Goal: Find specific page/section: Find specific page/section

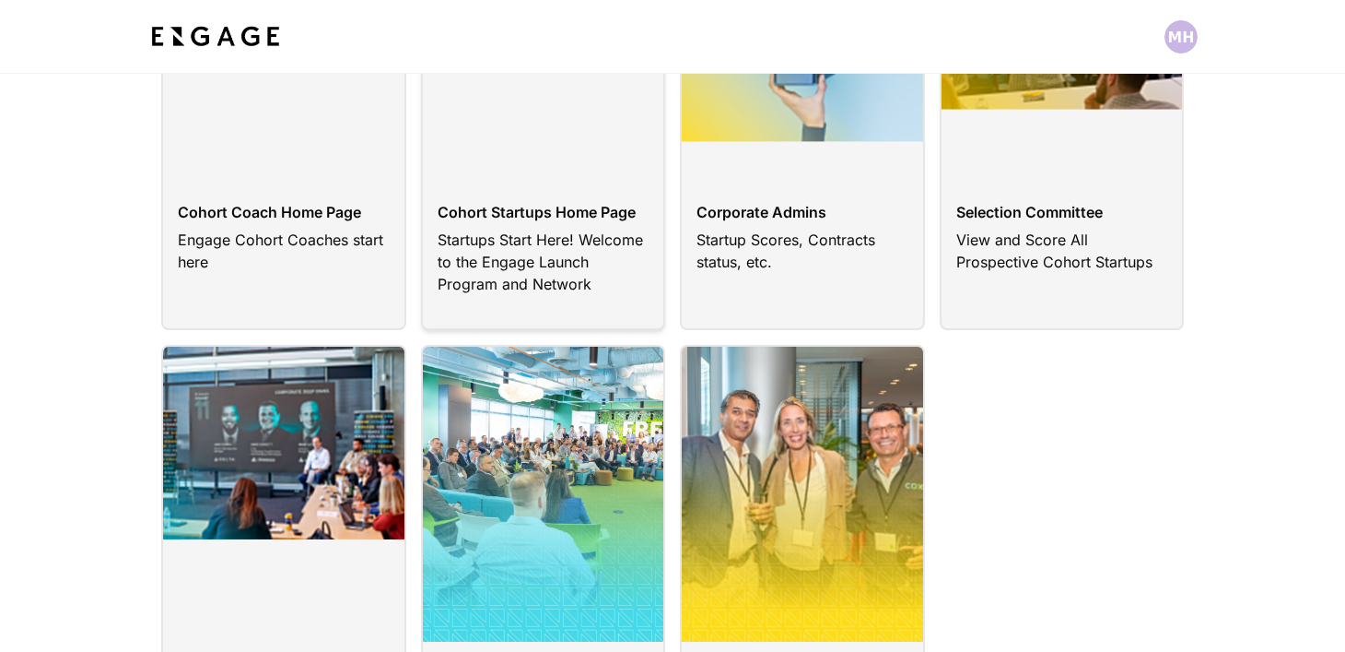
scroll to position [465, 0]
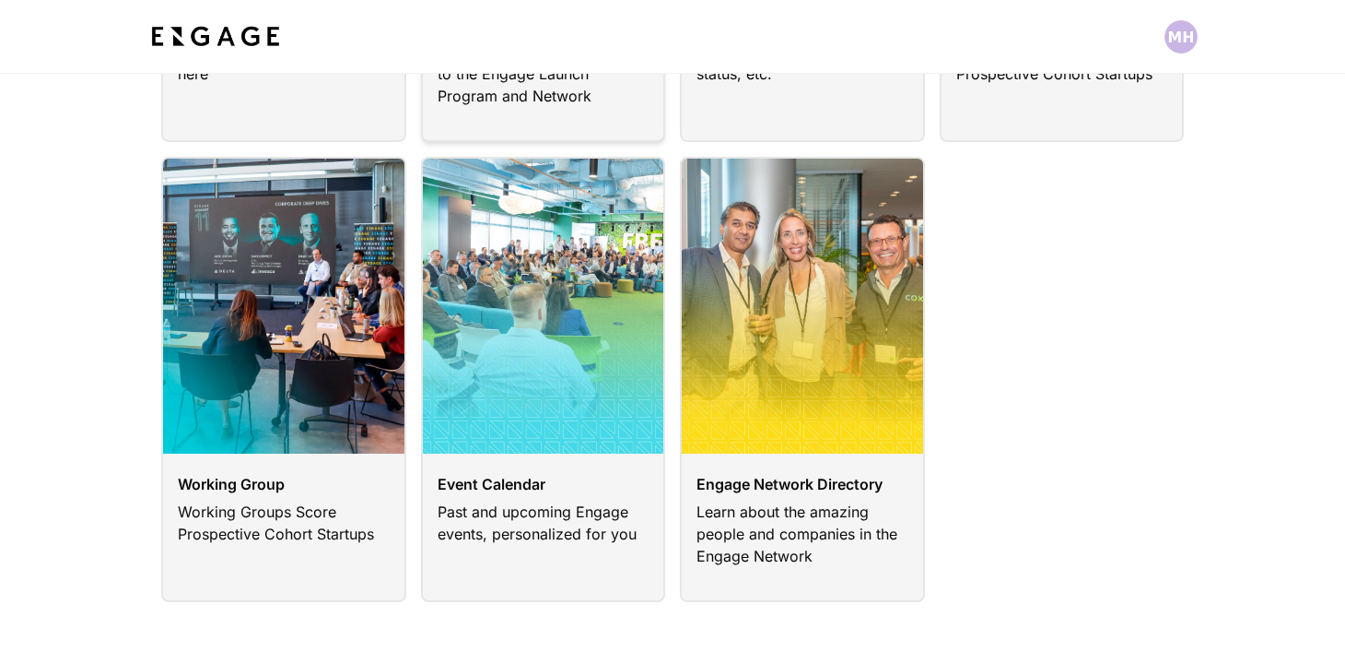
click at [633, 217] on link at bounding box center [543, 379] width 245 height 445
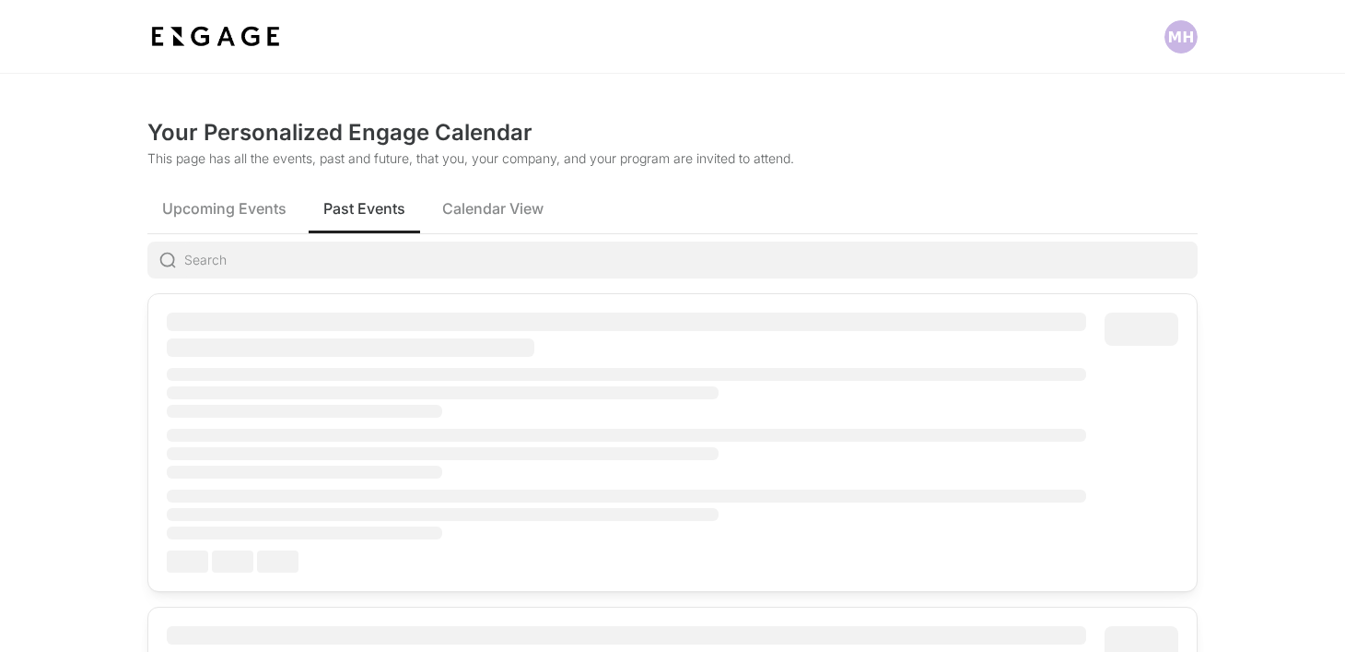
click at [382, 210] on span "Past Events" at bounding box center [364, 208] width 82 height 22
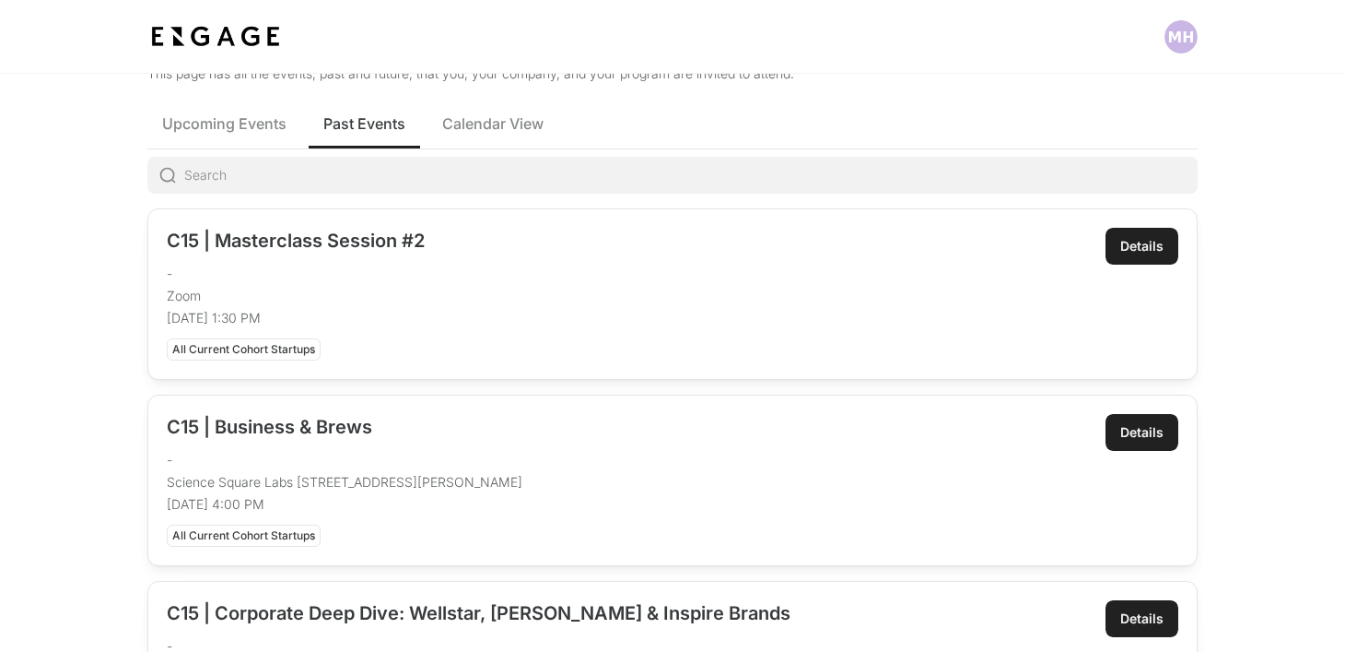
scroll to position [92, 0]
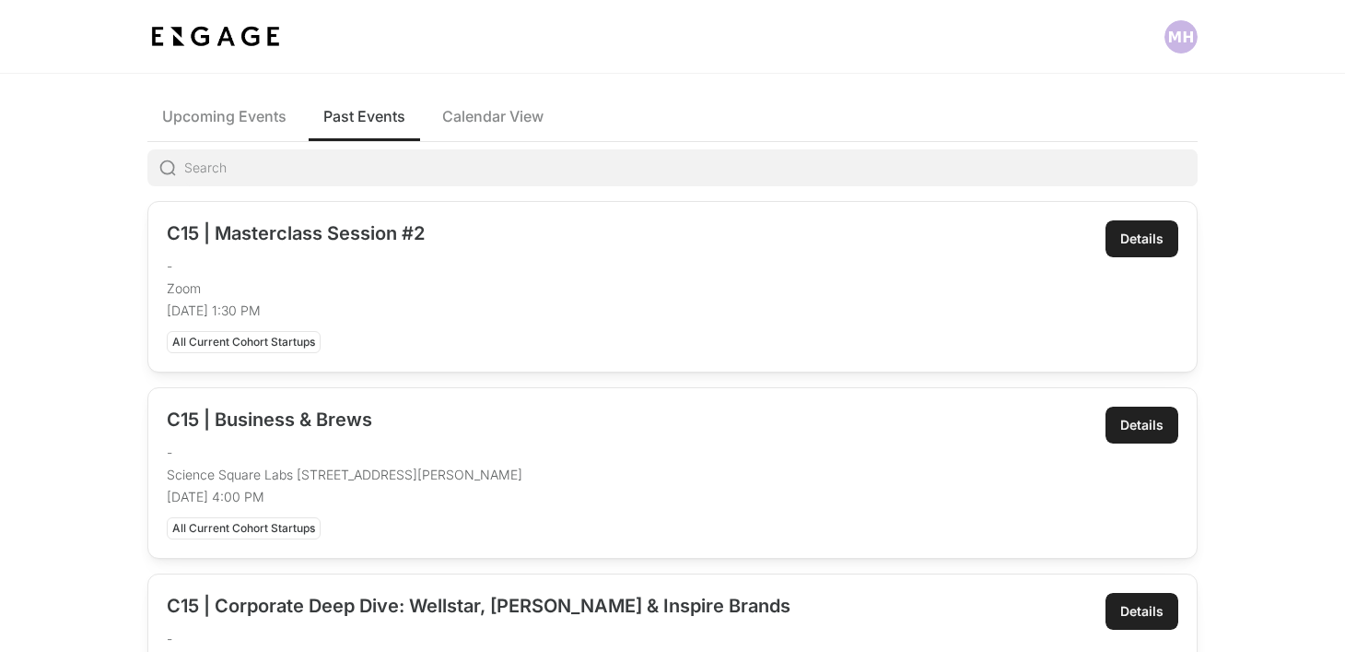
click at [328, 293] on p "Zoom" at bounding box center [627, 288] width 921 height 18
click at [1126, 260] on div "Details Details" at bounding box center [1142, 286] width 73 height 133
click at [1126, 244] on div "Details" at bounding box center [1142, 238] width 43 height 18
